Goal: Task Accomplishment & Management: Manage account settings

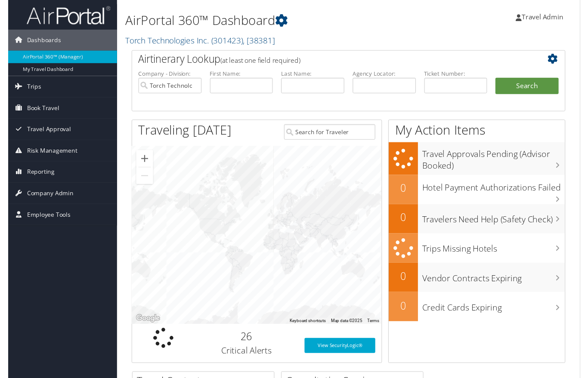
click at [35, 106] on span "Book Travel" at bounding box center [35, 111] width 33 height 22
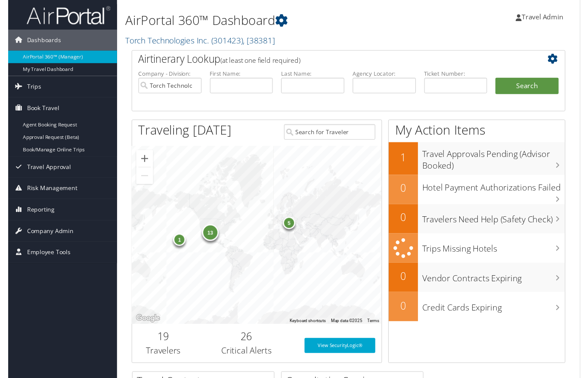
click at [56, 152] on link "Book/Manage Online Trips" at bounding box center [56, 154] width 112 height 13
click at [21, 235] on span "Company Admin" at bounding box center [43, 238] width 48 height 22
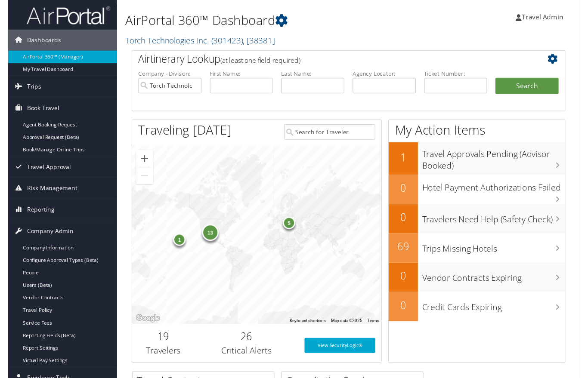
click at [35, 291] on link "Users (Beta)" at bounding box center [56, 293] width 112 height 13
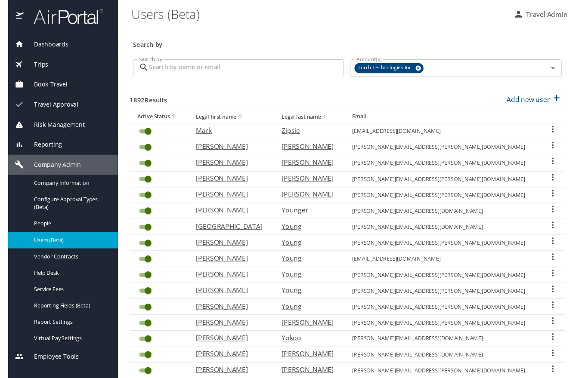
click at [206, 61] on input "Search by" at bounding box center [245, 69] width 201 height 16
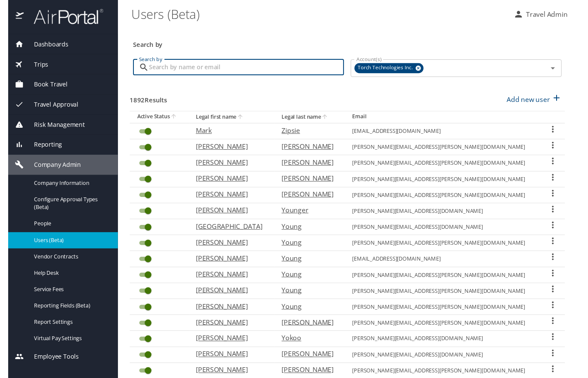
click at [189, 66] on input "Search by" at bounding box center [245, 69] width 201 height 16
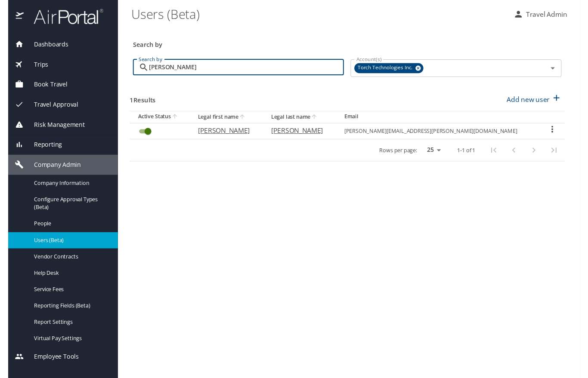
type input "[PERSON_NAME]"
click at [556, 129] on icon "User Search Table" at bounding box center [559, 133] width 10 height 10
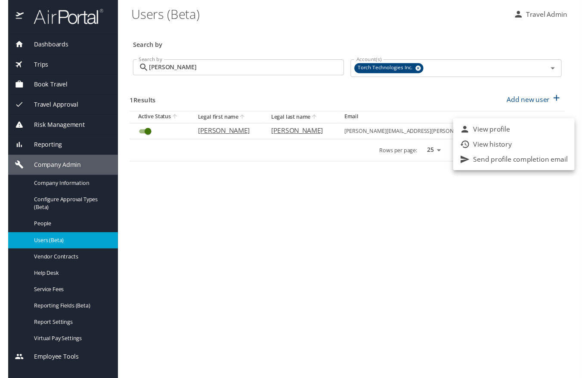
click at [41, 227] on div at bounding box center [294, 194] width 588 height 389
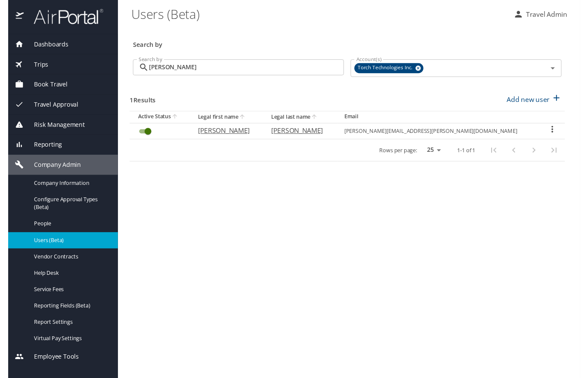
click at [36, 226] on span "People" at bounding box center [65, 230] width 76 height 8
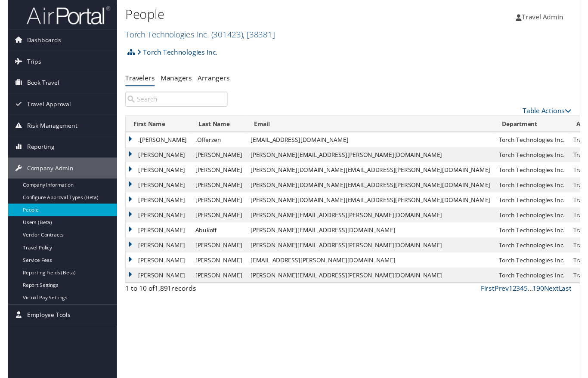
click at [142, 101] on input "search" at bounding box center [173, 101] width 105 height 15
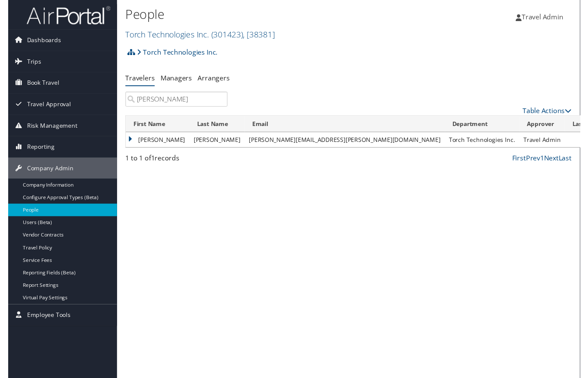
type input "[PERSON_NAME]"
click at [535, 197] on link "Reset User's Password" at bounding box center [531, 200] width 79 height 15
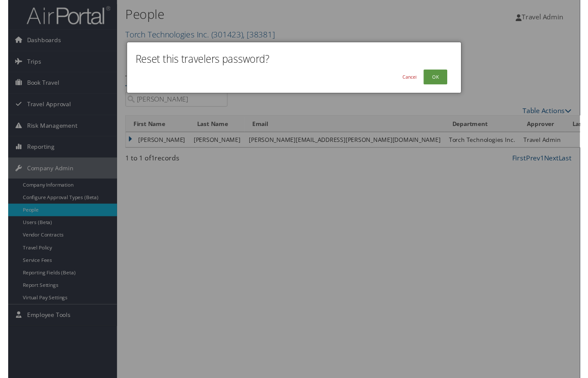
click at [436, 74] on button "OK" at bounding box center [439, 78] width 25 height 15
